Goal: Find specific page/section: Find specific page/section

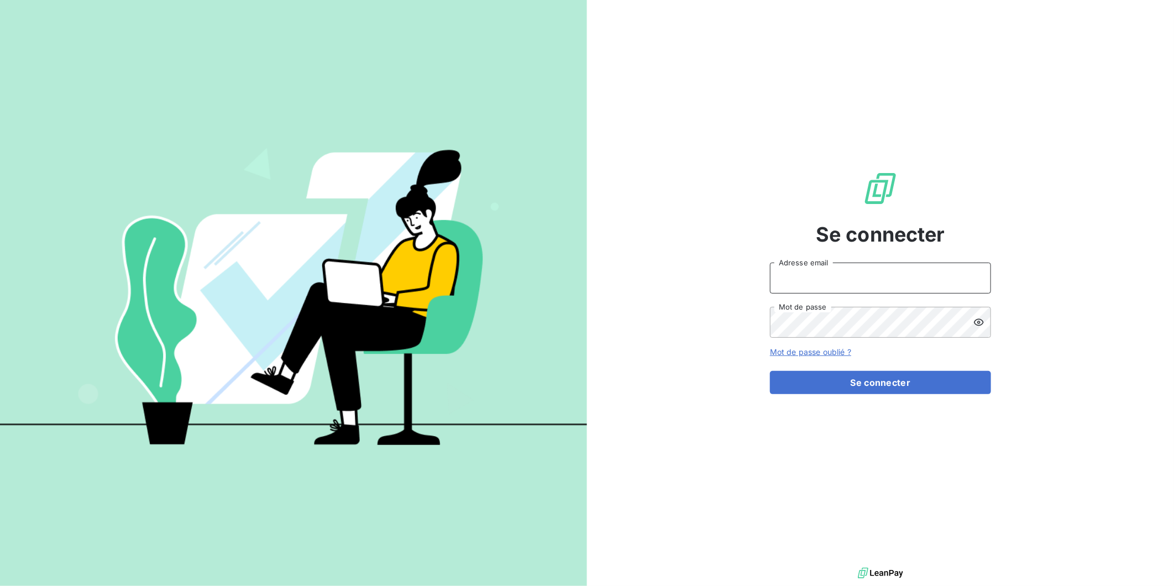
type input "[EMAIL_ADDRESS][DOMAIN_NAME]"
click at [869, 386] on button "Se connecter" at bounding box center [880, 382] width 221 height 23
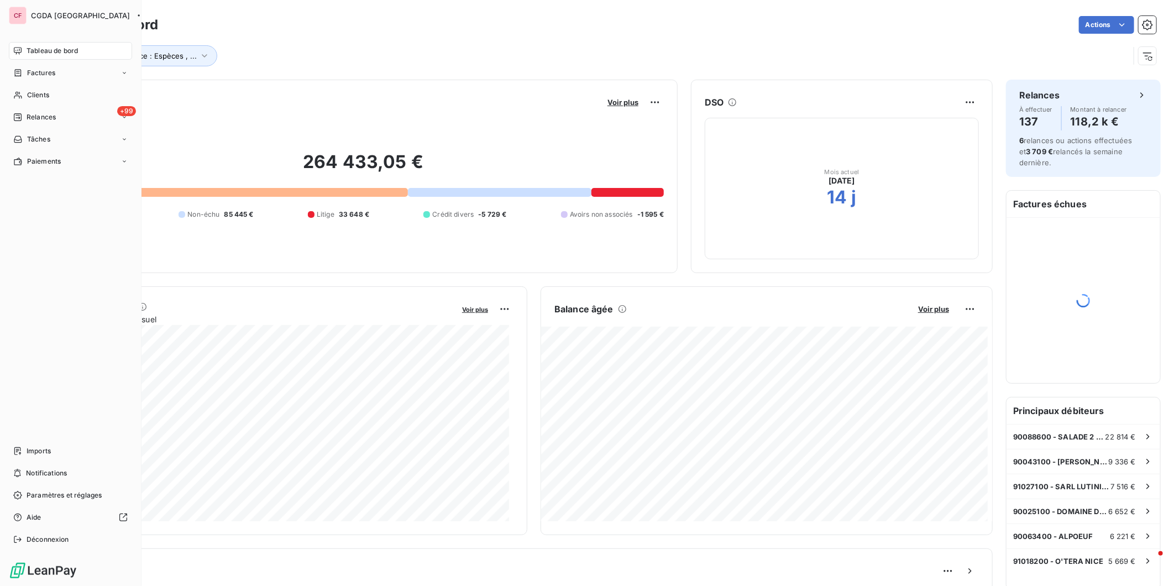
drag, startPoint x: 34, startPoint y: 98, endPoint x: 26, endPoint y: 94, distance: 8.9
click at [27, 94] on span "Clients" at bounding box center [38, 95] width 22 height 10
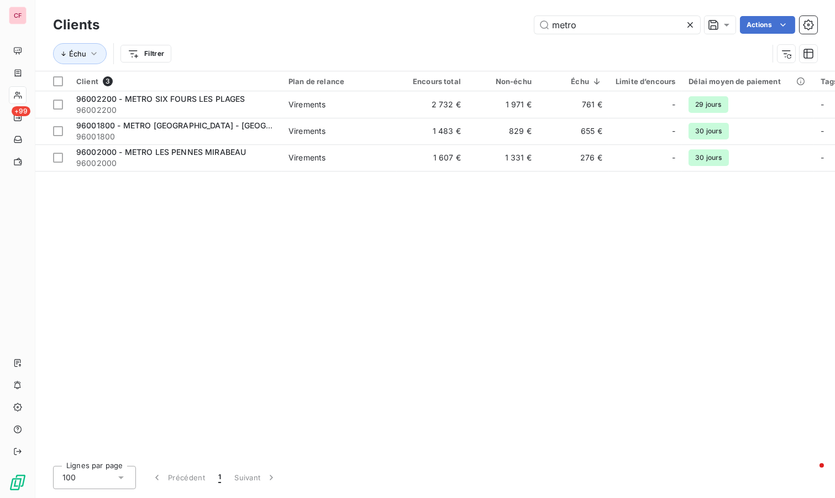
type input "metro"
click at [489, 122] on td "829 €" at bounding box center [503, 131] width 71 height 27
click at [333, 155] on span "Virements" at bounding box center [340, 157] width 102 height 11
click at [430, 101] on td "2 732 €" at bounding box center [432, 104] width 71 height 27
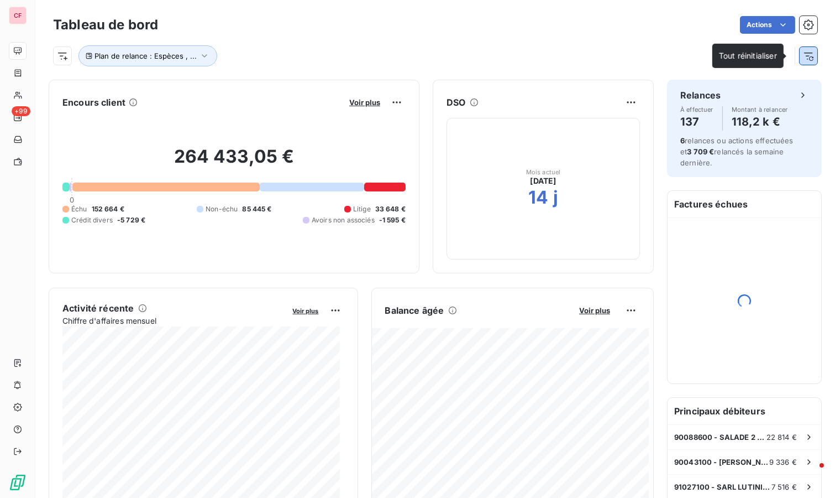
click at [803, 59] on icon "button" at bounding box center [808, 55] width 11 height 11
